Goal: Transaction & Acquisition: Subscribe to service/newsletter

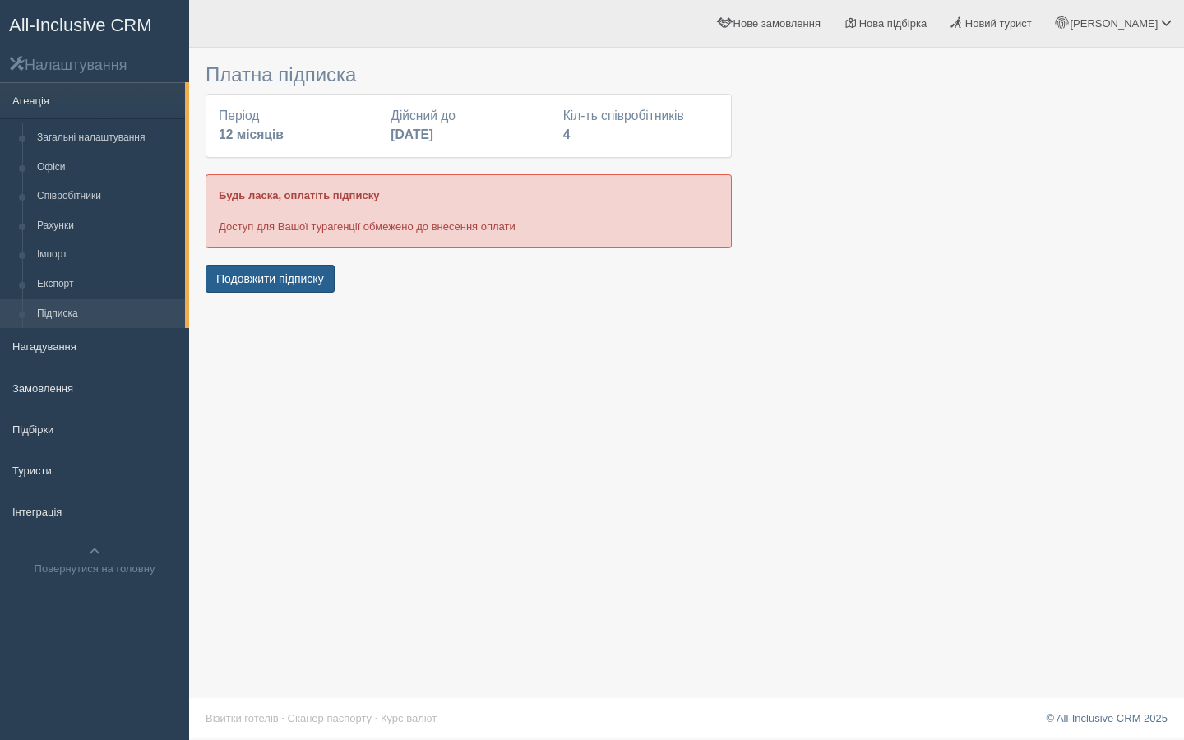
click at [266, 284] on button "Подовжити підписку" at bounding box center [269, 279] width 129 height 28
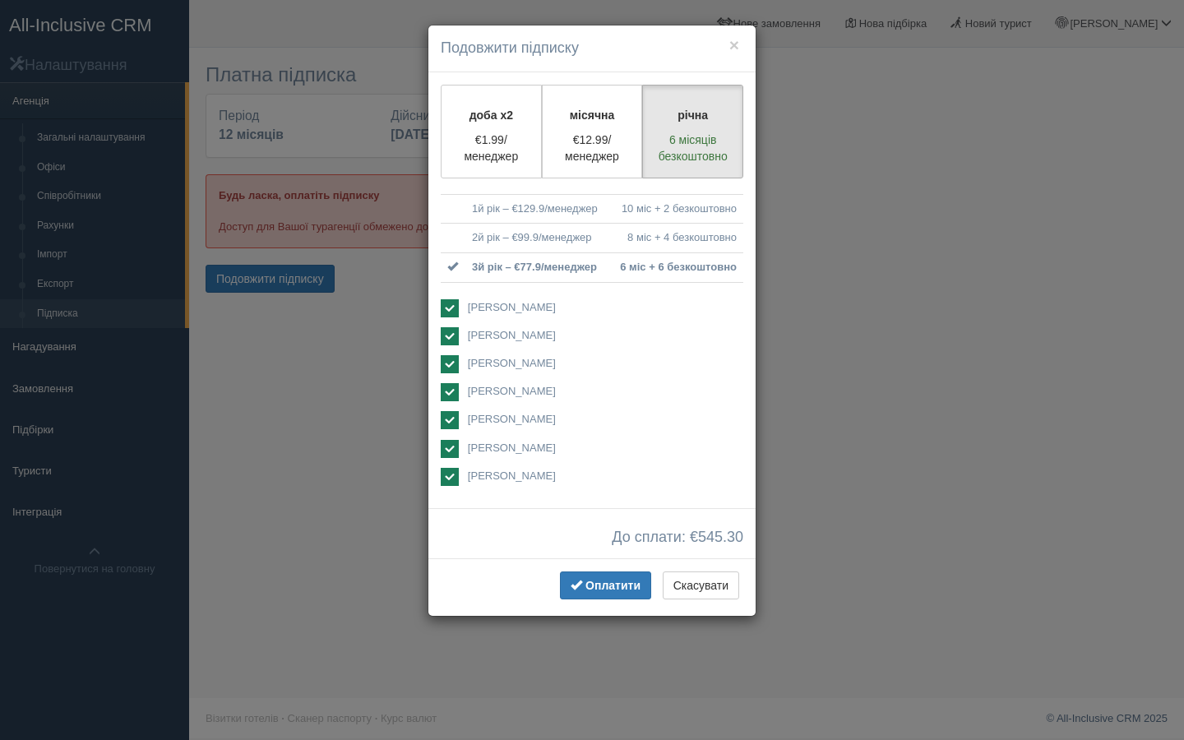
click at [446, 307] on ins at bounding box center [450, 308] width 18 height 18
checkbox input "false"
click at [446, 347] on div "Анна Поддубняк Анна Щибря" at bounding box center [592, 393] width 302 height 189
click at [447, 339] on ins at bounding box center [450, 336] width 18 height 18
checkbox input "false"
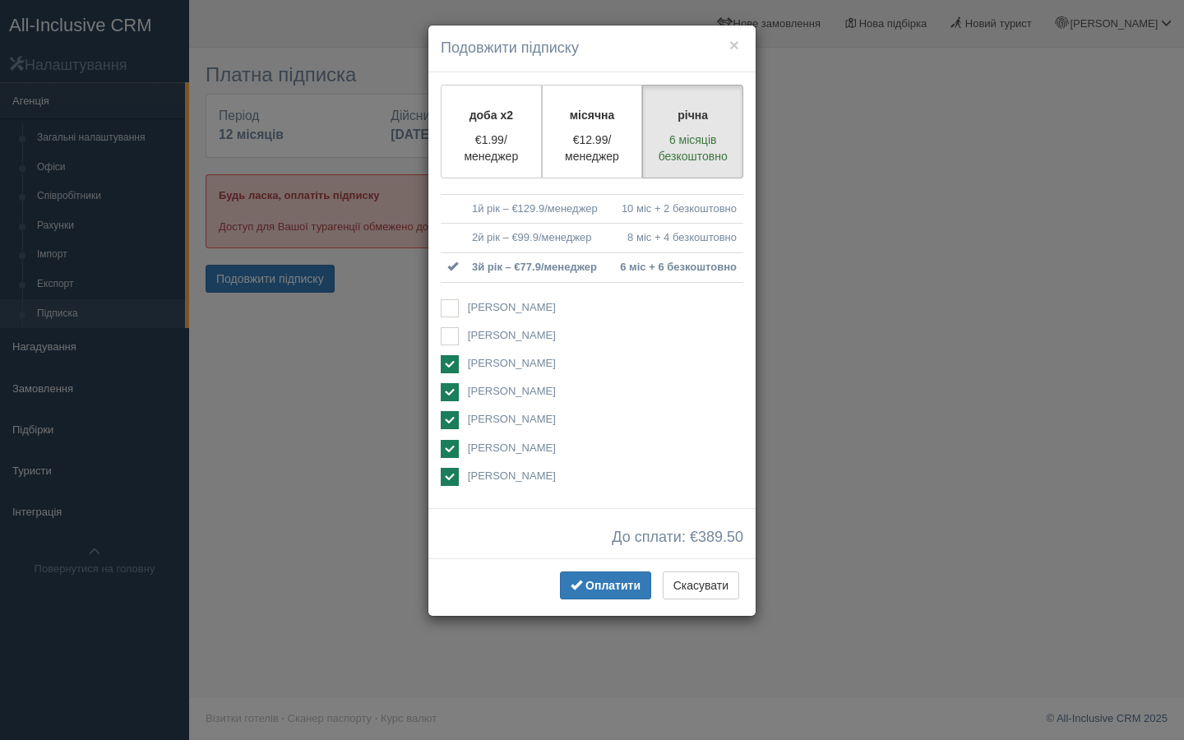
click at [447, 363] on ins at bounding box center [450, 364] width 18 height 18
checkbox input "false"
click at [447, 419] on ins at bounding box center [450, 420] width 18 height 18
checkbox input "false"
click at [447, 444] on ins at bounding box center [450, 449] width 18 height 18
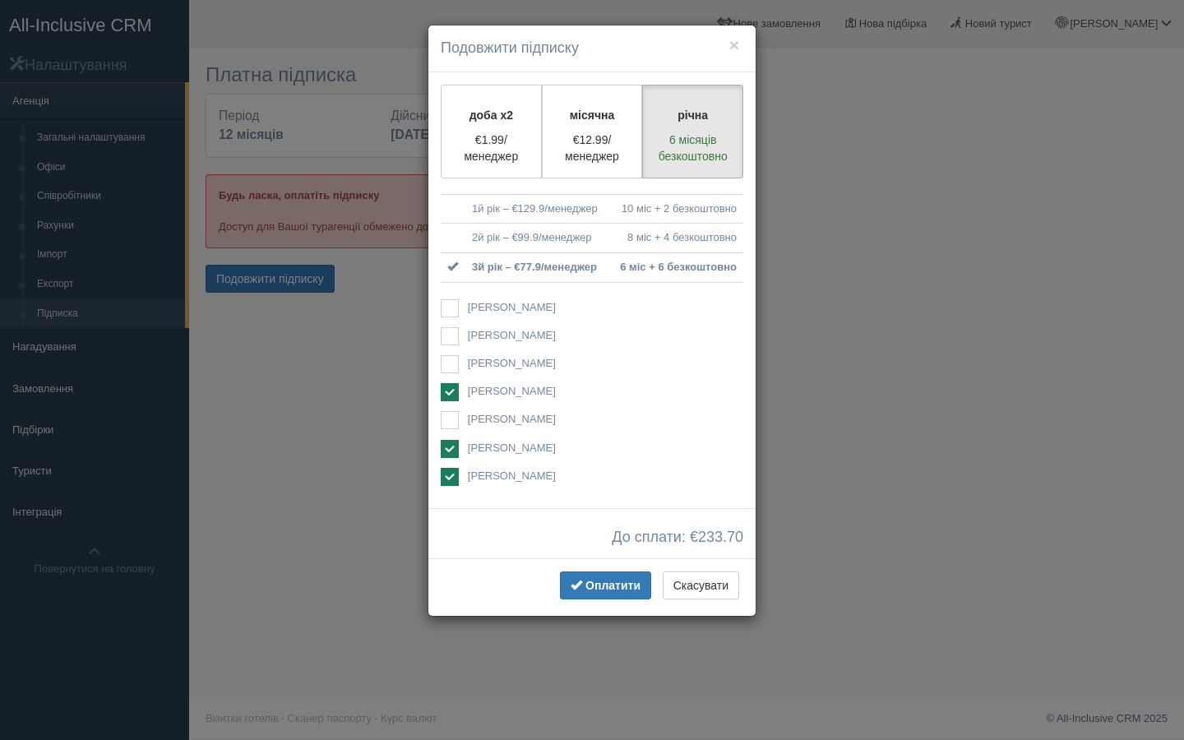
checkbox input "false"
click at [447, 469] on ins at bounding box center [450, 477] width 18 height 18
checkbox input "false"
click at [592, 587] on span "Оплатити" at bounding box center [612, 585] width 55 height 13
